Goal: Task Accomplishment & Management: Manage account settings

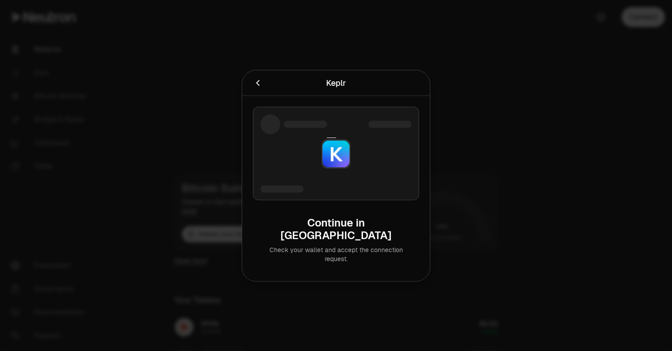
click at [338, 182] on div at bounding box center [336, 153] width 166 height 93
click at [259, 88] on icon "Cancel" at bounding box center [258, 83] width 10 height 10
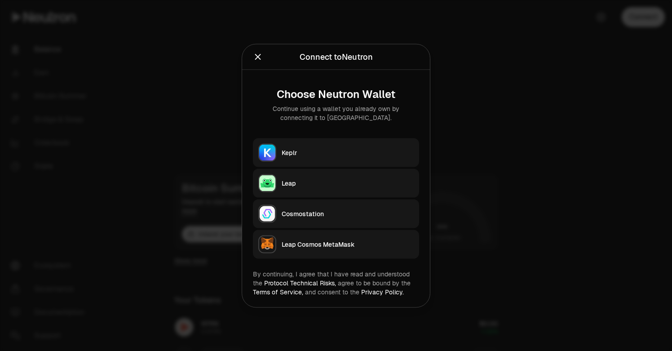
click at [328, 161] on button "Keplr" at bounding box center [336, 152] width 166 height 29
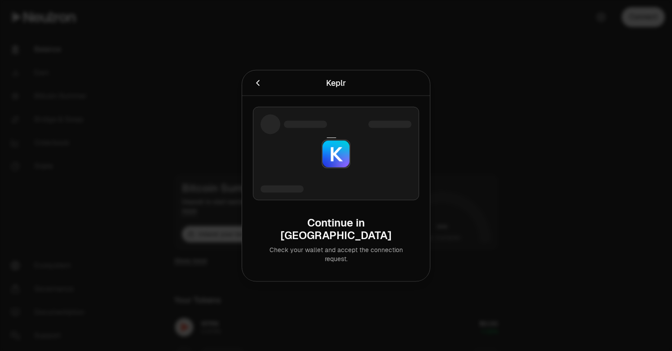
click at [331, 178] on div at bounding box center [336, 153] width 166 height 93
click at [260, 88] on icon "Cancel" at bounding box center [258, 83] width 10 height 10
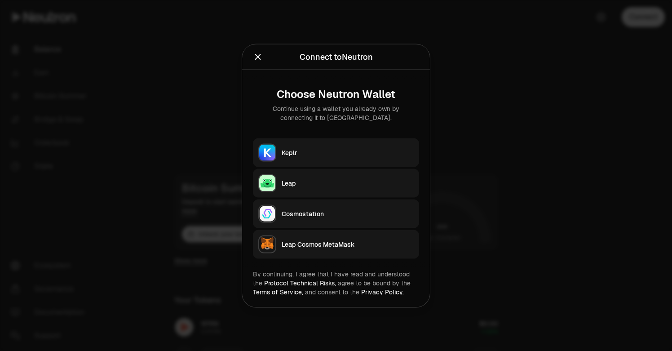
click at [258, 54] on icon "Close" at bounding box center [258, 57] width 10 height 10
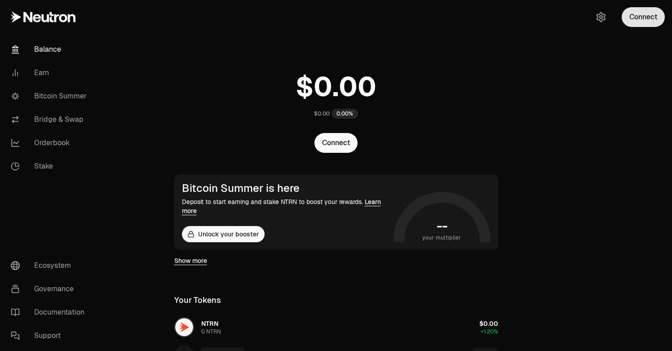
click at [652, 15] on button "Connect" at bounding box center [643, 17] width 43 height 20
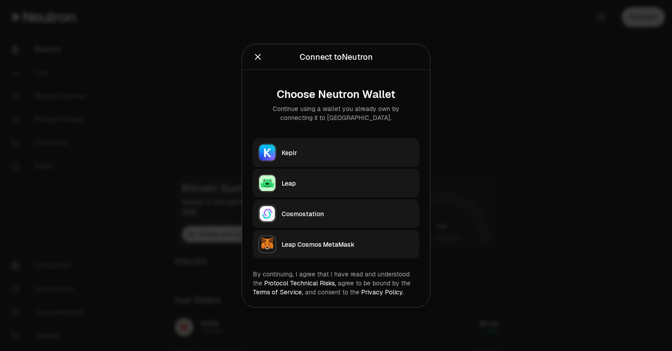
click at [307, 148] on div "Keplr" at bounding box center [348, 152] width 132 height 9
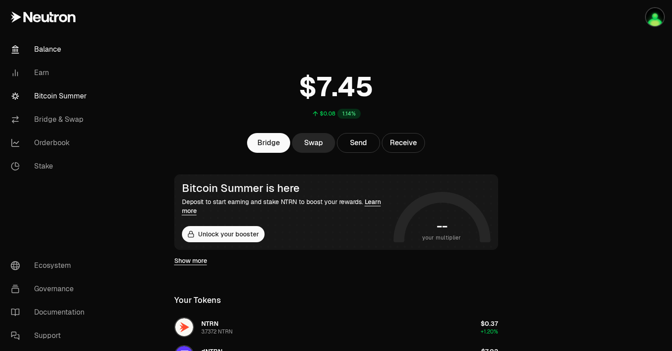
click at [68, 100] on link "Bitcoin Summer" at bounding box center [50, 96] width 93 height 23
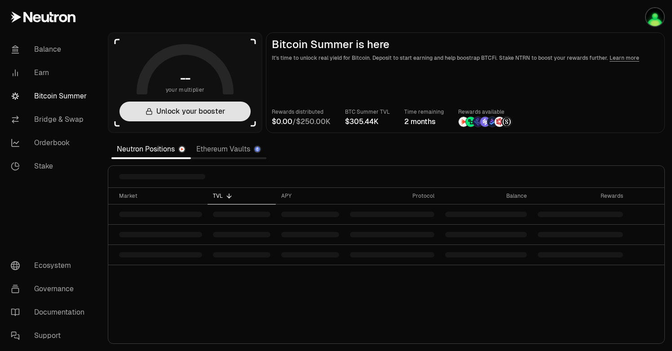
click at [185, 108] on button "Unlock your booster" at bounding box center [185, 112] width 131 height 20
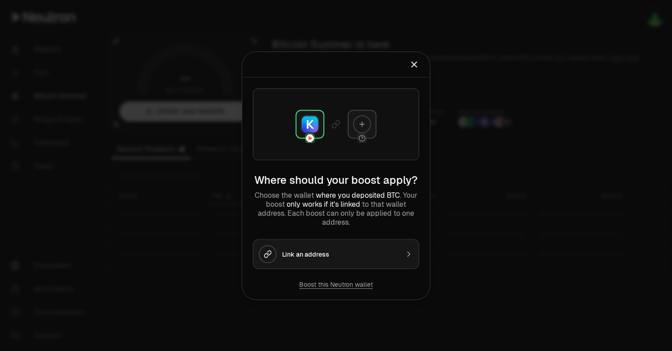
click at [324, 257] on div "Link an address" at bounding box center [340, 253] width 117 height 9
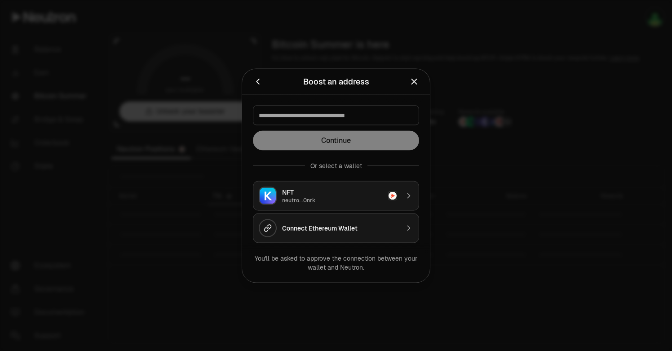
click at [345, 199] on div "neutro...0nrk" at bounding box center [332, 199] width 101 height 7
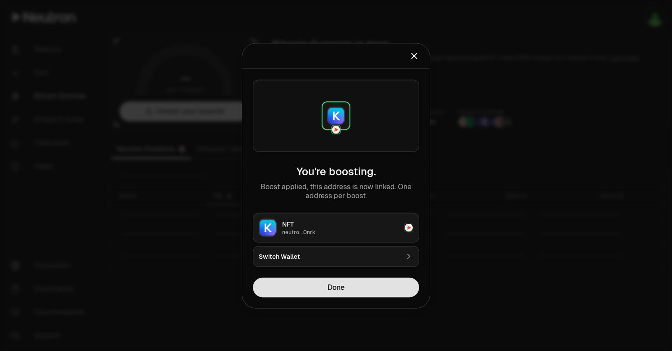
click at [341, 288] on button "Done" at bounding box center [336, 287] width 166 height 20
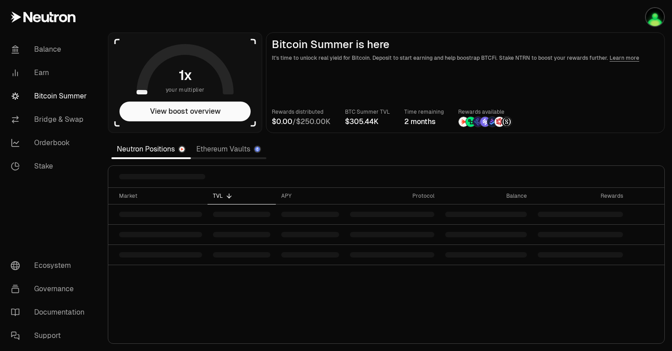
click at [46, 98] on link "Bitcoin Summer" at bounding box center [50, 96] width 93 height 23
click at [315, 124] on span "0" at bounding box center [312, 121] width 5 height 9
click at [221, 146] on link "Ethereum Vaults" at bounding box center [229, 149] width 76 height 18
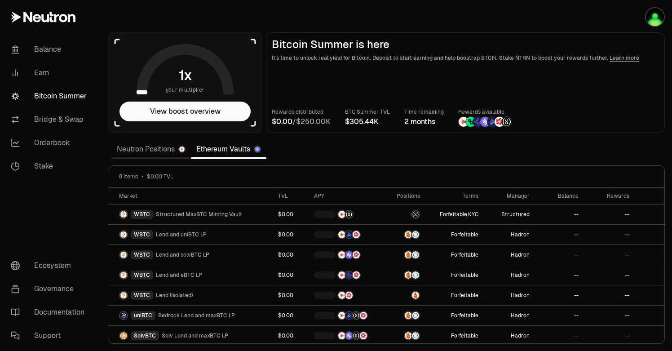
click at [144, 153] on link "Neutron Positions" at bounding box center [151, 149] width 80 height 18
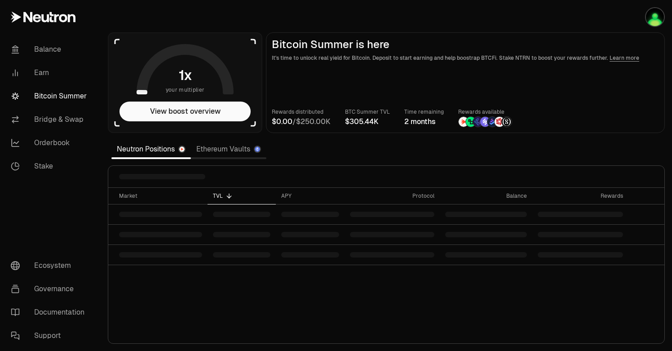
click at [489, 117] on div at bounding box center [492, 121] width 11 height 11
click at [191, 112] on button "View boost overview" at bounding box center [185, 112] width 131 height 20
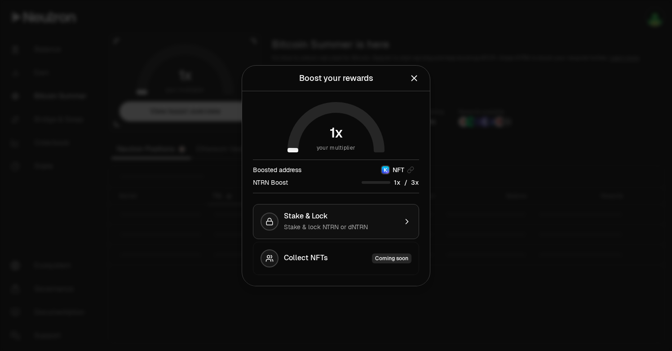
click at [339, 218] on div "Stake & Lock" at bounding box center [340, 216] width 113 height 9
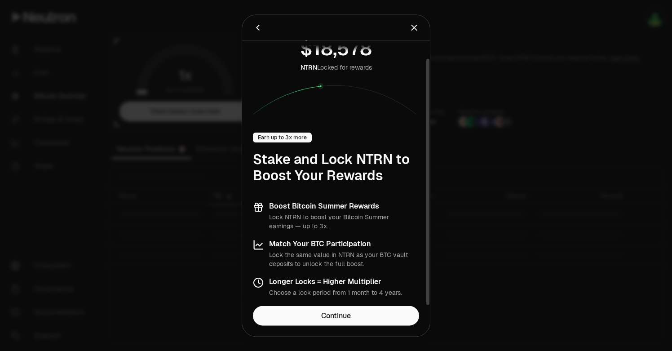
scroll to position [19, 0]
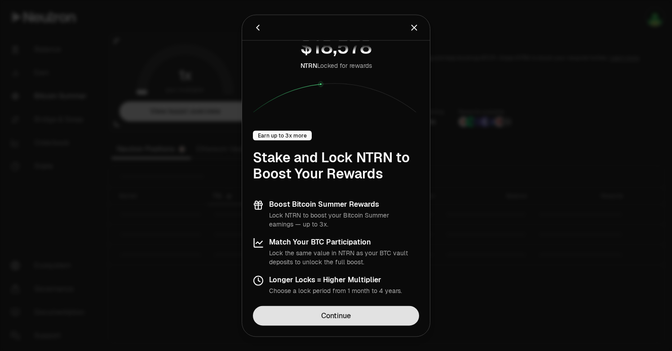
click at [341, 316] on link "Continue" at bounding box center [336, 316] width 166 height 20
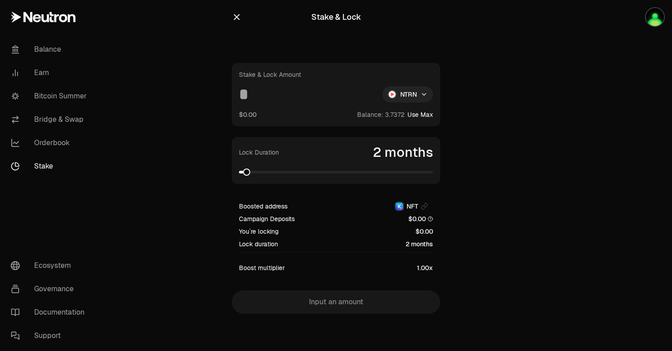
click at [421, 101] on html "Balance Earn Bitcoin Summer Bridge & Swap Orderbook Stake Ecosystem Governance …" at bounding box center [336, 175] width 672 height 351
click at [403, 117] on div "NTRN" at bounding box center [408, 116] width 82 height 18
click at [433, 114] on button "Use Max" at bounding box center [421, 114] width 26 height 9
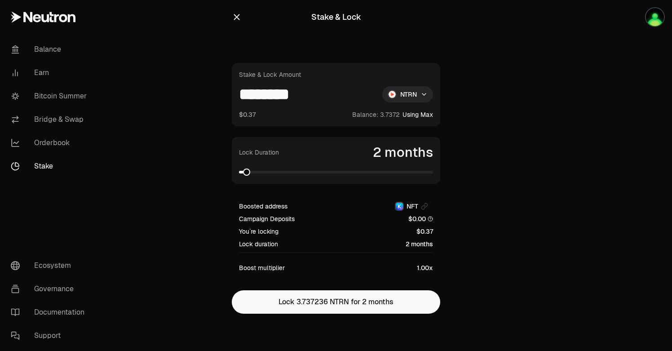
click at [330, 96] on input "********" at bounding box center [307, 94] width 136 height 16
type input "*"
click at [540, 163] on main "Stake & Lock Stake & Lock Amount * NTRN $0.29 Balance: Use Max Lock Duration 2 …" at bounding box center [387, 175] width 572 height 350
click at [255, 173] on span at bounding box center [258, 172] width 7 height 7
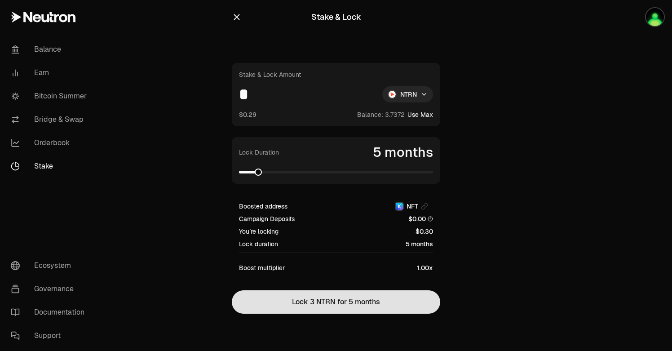
click at [327, 303] on button "Lock 3 NTRN for 5 months" at bounding box center [336, 301] width 209 height 23
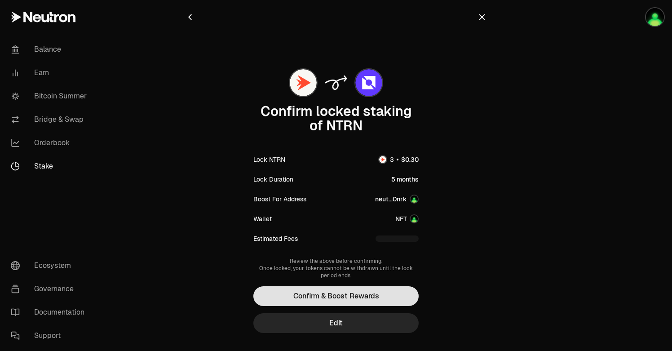
click at [342, 297] on button "Confirm & Boost Rewards" at bounding box center [336, 296] width 165 height 20
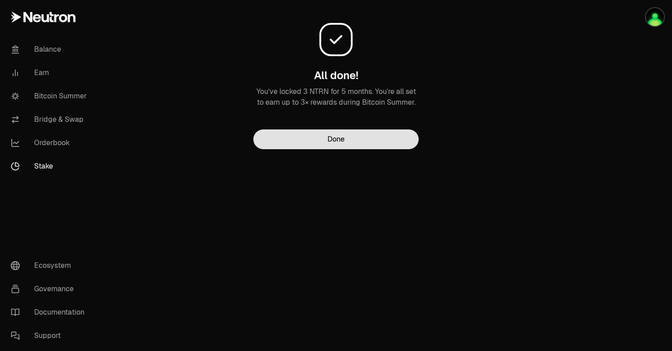
click at [343, 144] on button "Done" at bounding box center [336, 139] width 165 height 20
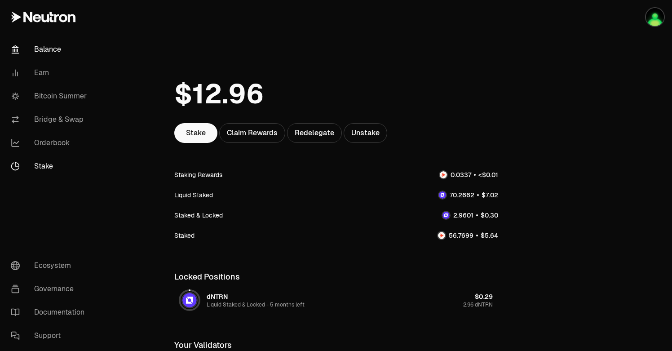
click at [52, 52] on link "Balance" at bounding box center [50, 49] width 93 height 23
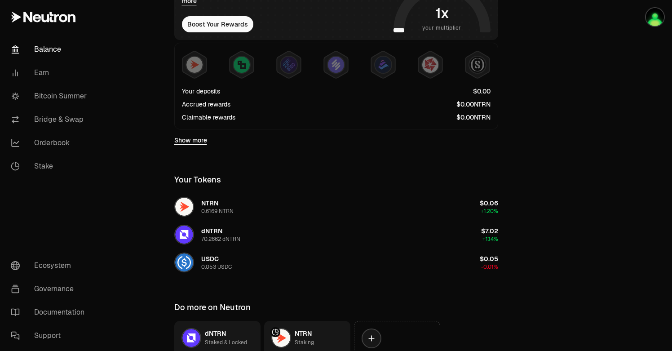
scroll to position [209, 0]
click at [44, 166] on link "Stake" at bounding box center [50, 166] width 93 height 23
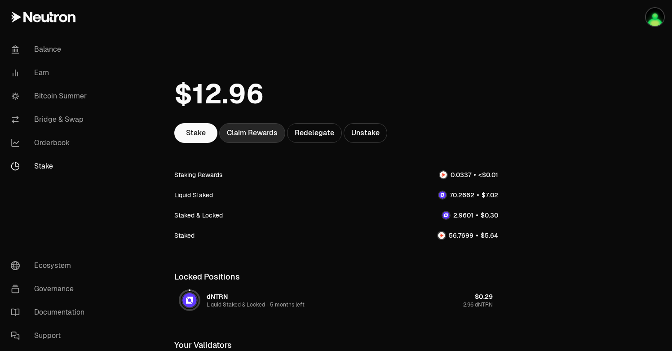
click at [242, 131] on div "Claim Rewards" at bounding box center [252, 133] width 66 height 20
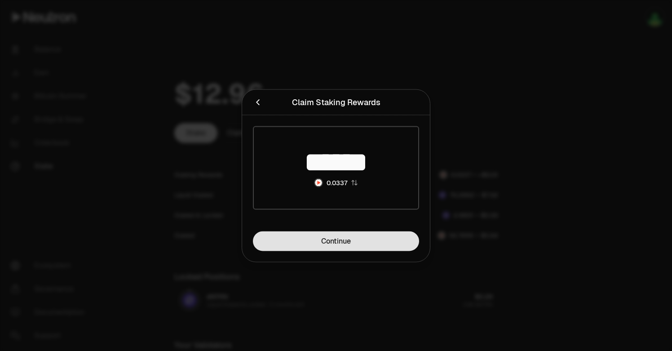
click at [317, 246] on link "Continue" at bounding box center [336, 241] width 166 height 20
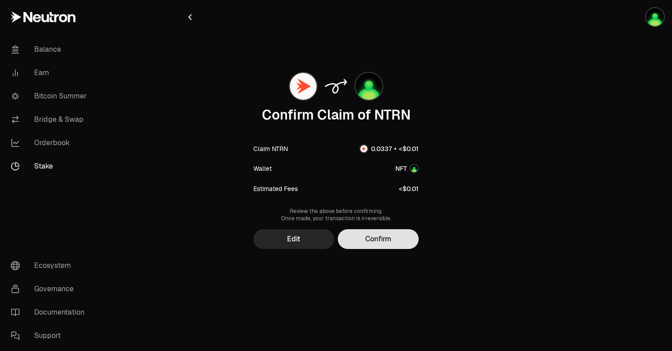
click at [392, 240] on button "Confirm" at bounding box center [378, 239] width 81 height 20
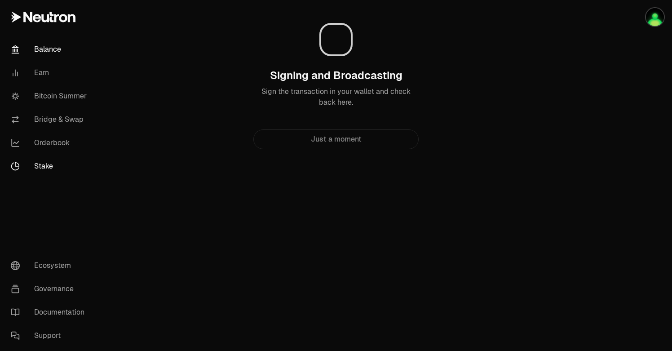
click at [45, 46] on link "Balance" at bounding box center [50, 49] width 93 height 23
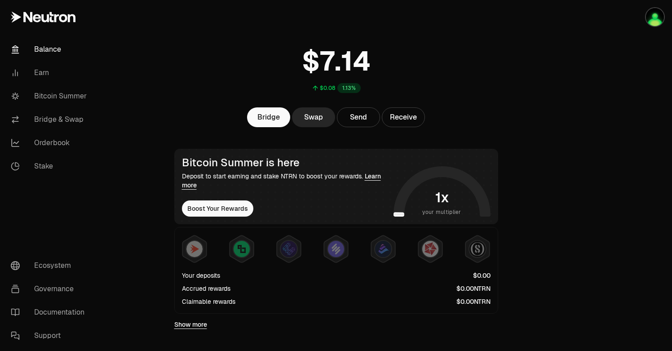
scroll to position [27, 0]
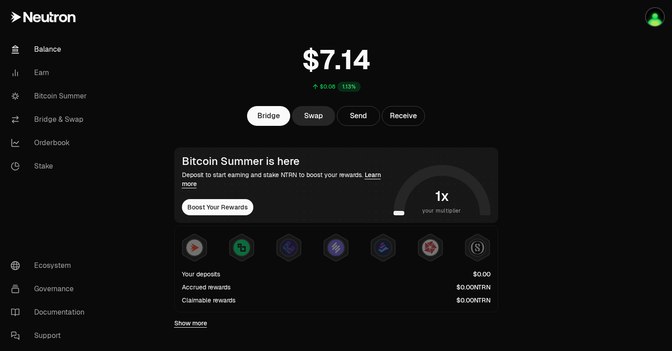
click at [49, 51] on link "Balance" at bounding box center [50, 49] width 93 height 23
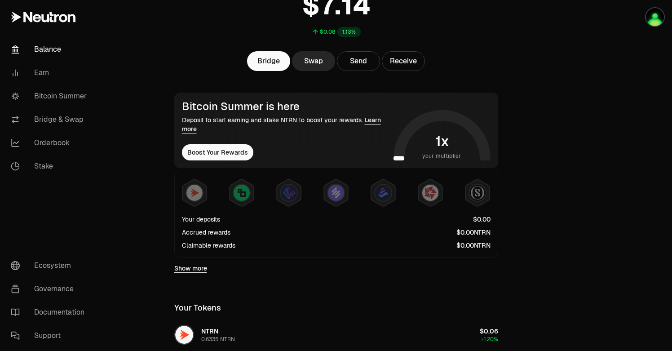
scroll to position [82, 0]
click at [208, 155] on button "Boost Your Rewards" at bounding box center [217, 152] width 71 height 16
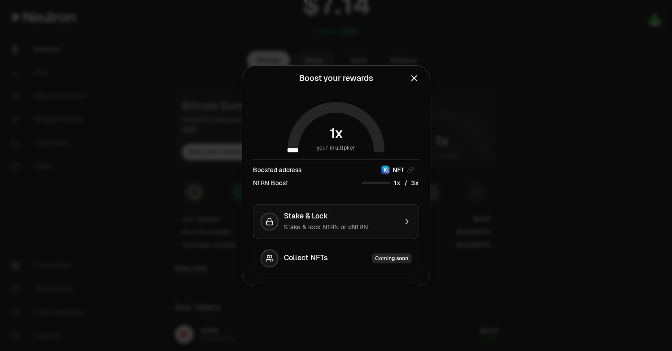
click at [357, 223] on span "Stake & lock NTRN or dNTRN" at bounding box center [326, 227] width 84 height 8
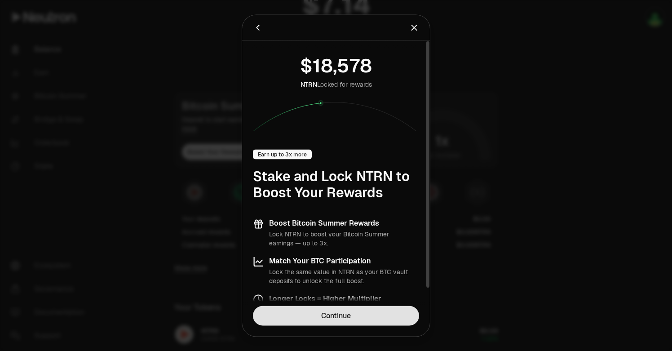
click at [321, 307] on link "Continue" at bounding box center [336, 316] width 166 height 20
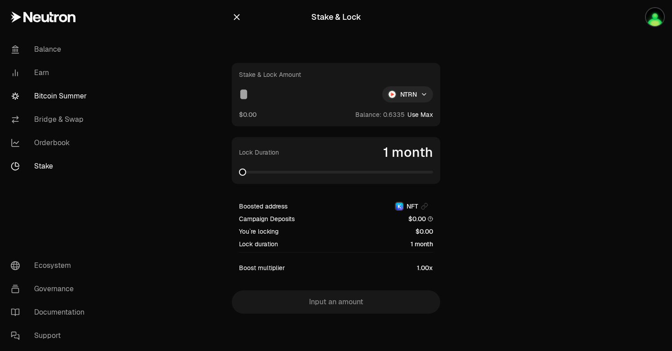
click at [54, 98] on link "Bitcoin Summer" at bounding box center [50, 96] width 93 height 23
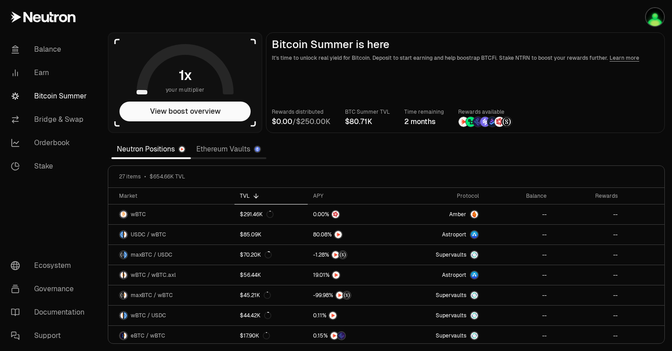
click at [232, 147] on link "Ethereum Vaults" at bounding box center [229, 149] width 76 height 18
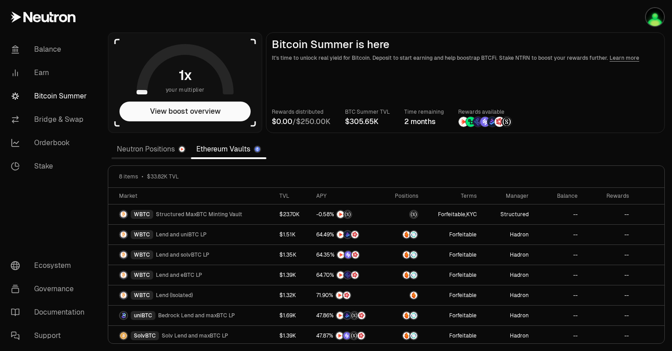
click at [161, 148] on link "Neutron Positions" at bounding box center [151, 149] width 80 height 18
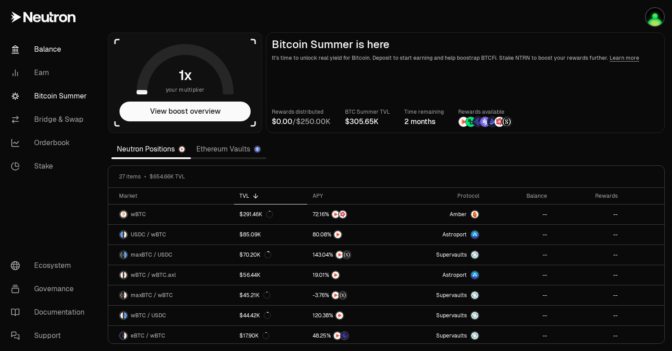
click at [49, 49] on link "Balance" at bounding box center [50, 49] width 93 height 23
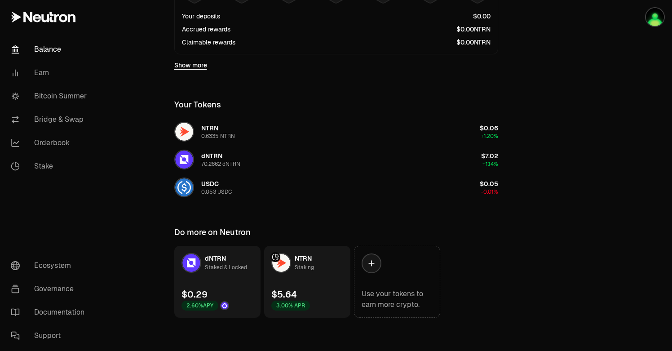
scroll to position [288, 0]
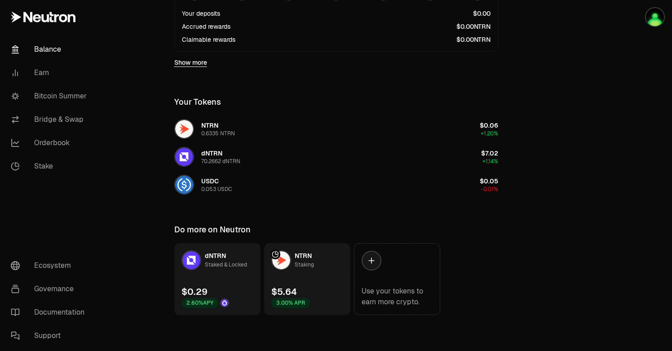
click at [227, 301] on img at bounding box center [224, 302] width 7 height 7
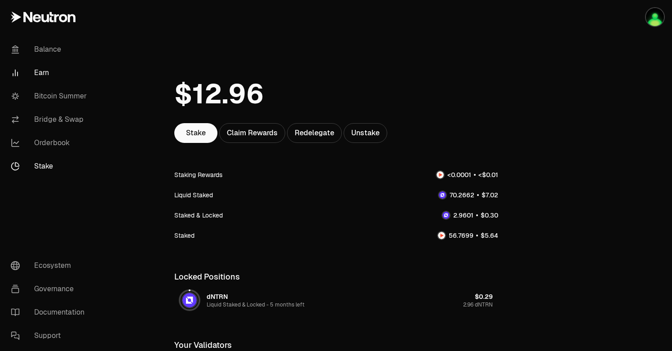
click at [37, 73] on link "Earn" at bounding box center [50, 72] width 93 height 23
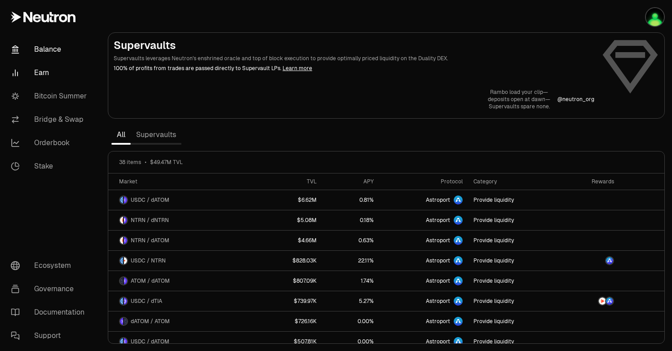
click at [62, 53] on link "Balance" at bounding box center [50, 49] width 93 height 23
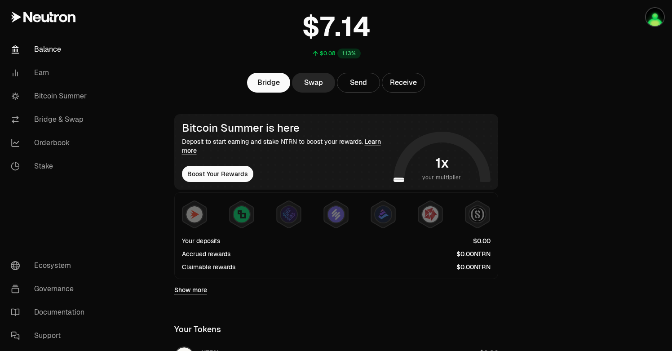
scroll to position [62, 0]
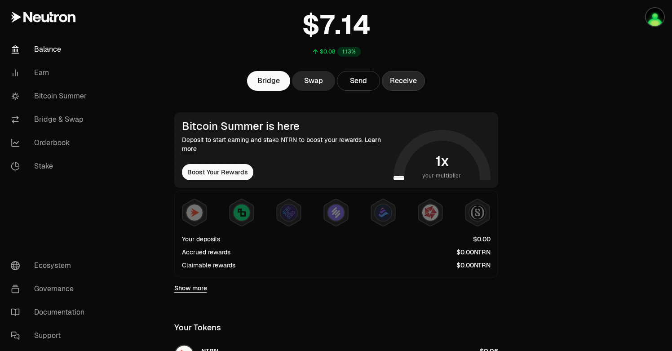
click at [411, 85] on button "Receive" at bounding box center [403, 81] width 43 height 20
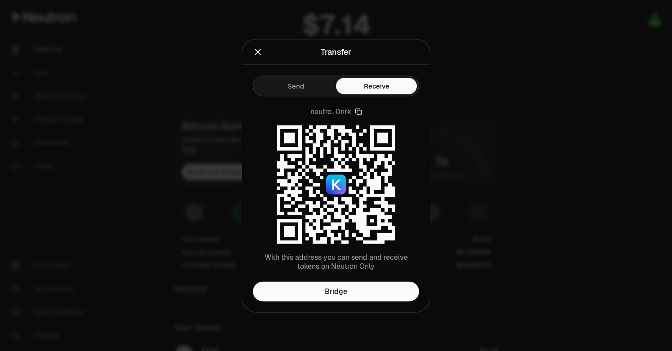
click at [284, 86] on button "Send" at bounding box center [295, 86] width 81 height 16
click at [374, 94] on button "Receive" at bounding box center [376, 86] width 81 height 16
click at [255, 56] on icon "Close" at bounding box center [258, 52] width 10 height 10
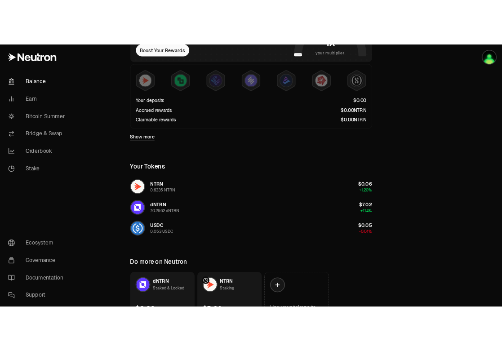
scroll to position [227, 0]
